Goal: Check status

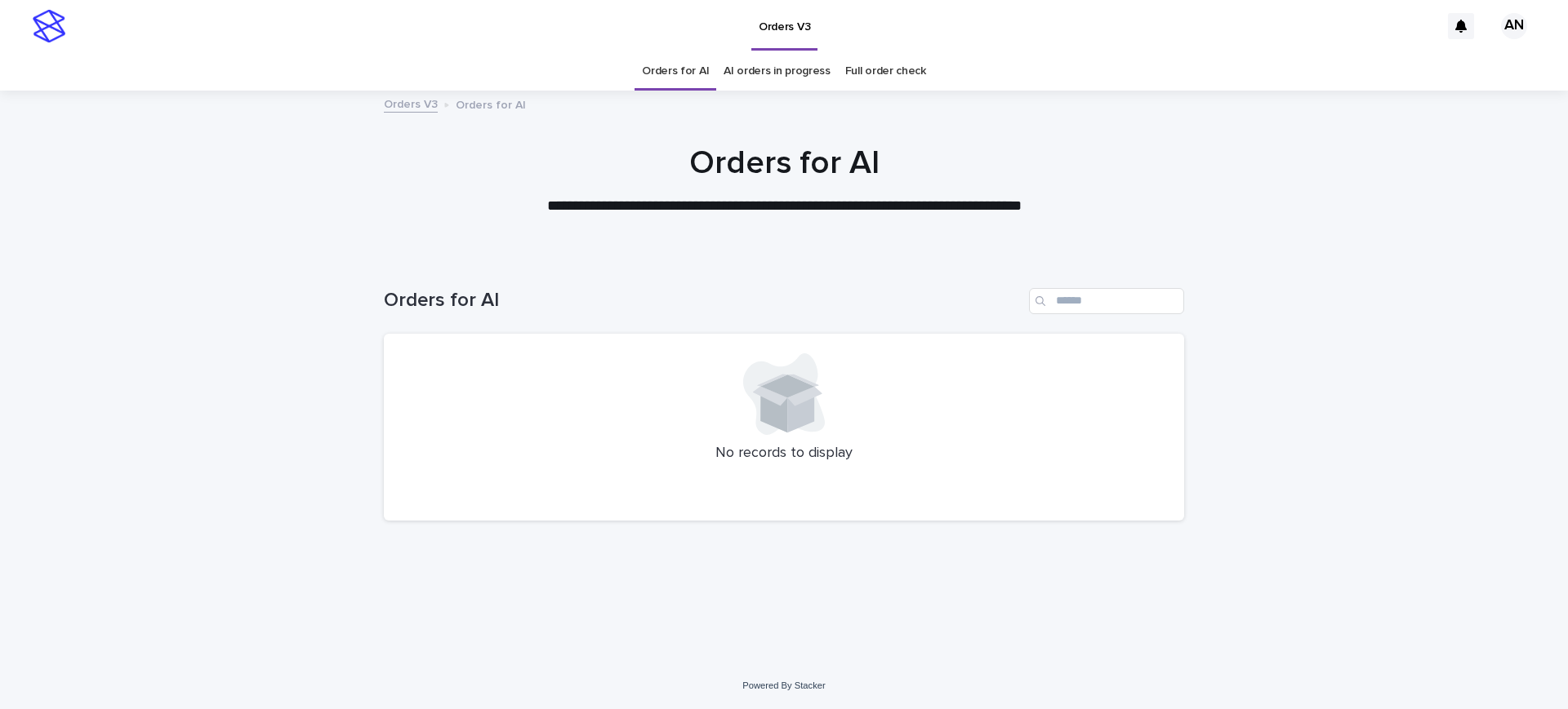
click at [744, 70] on link "AI orders in progress" at bounding box center [778, 71] width 107 height 38
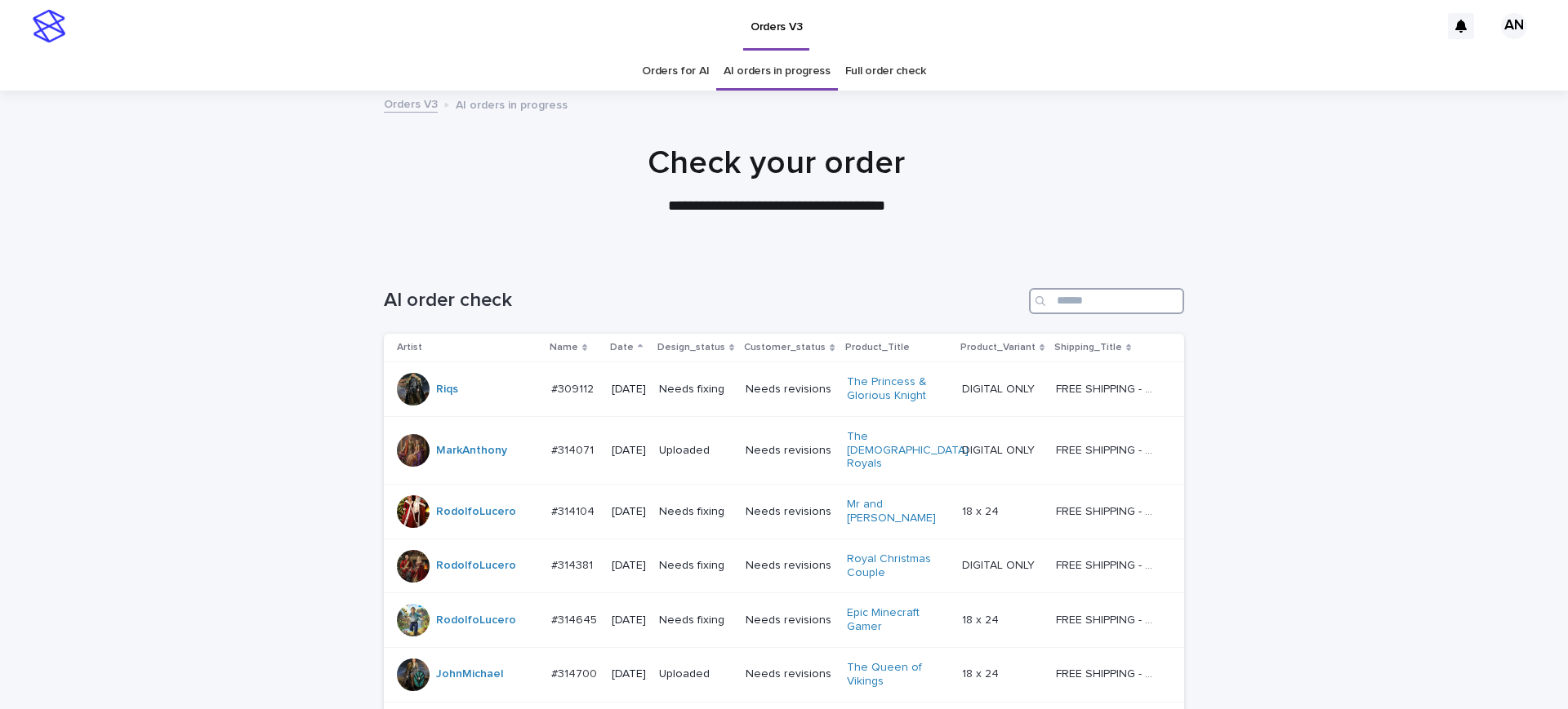
click at [1086, 288] on input "Search" at bounding box center [1106, 300] width 155 height 26
type input "***"
